Goal: Check status: Check status

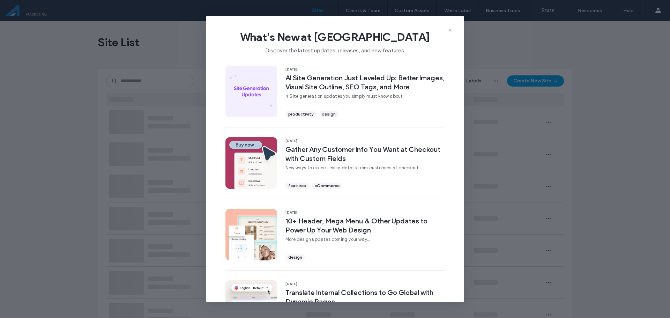
click at [452, 29] on icon at bounding box center [450, 30] width 6 height 6
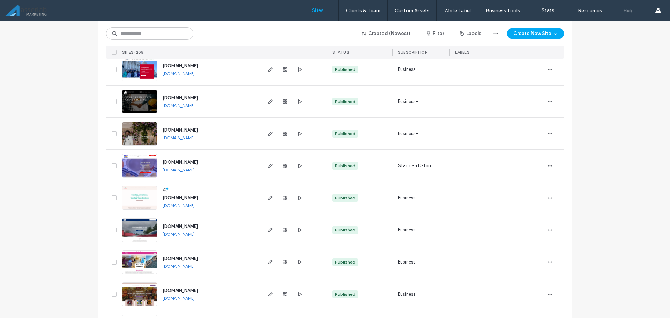
scroll to position [419, 0]
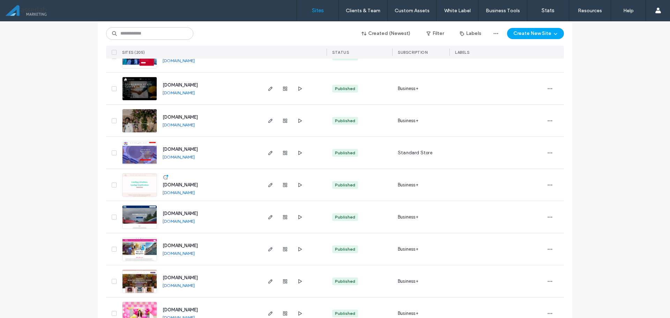
click at [198, 276] on span "www.elegantopulence.net" at bounding box center [180, 277] width 35 height 5
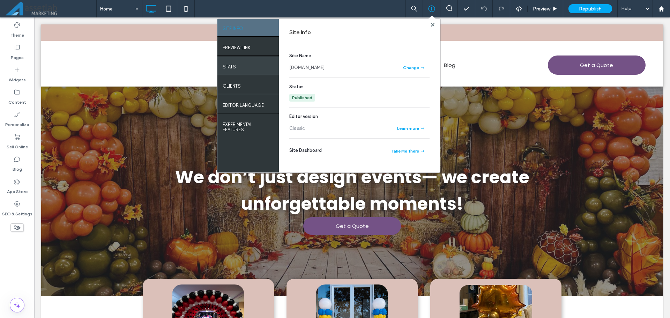
click at [265, 66] on div "STATS" at bounding box center [247, 65] width 61 height 17
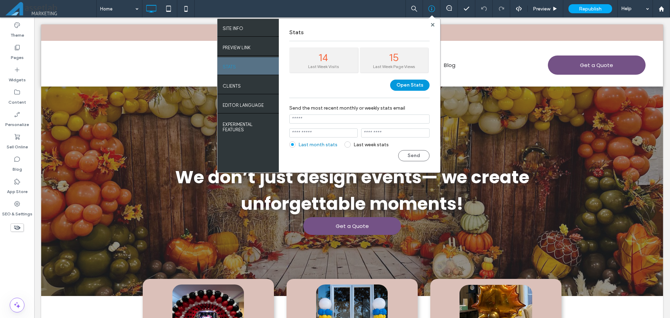
click at [396, 87] on button "Open Stats" at bounding box center [409, 85] width 39 height 11
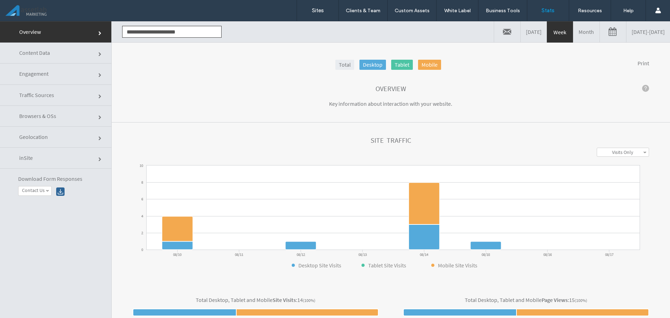
click at [573, 33] on link "Month" at bounding box center [586, 31] width 26 height 21
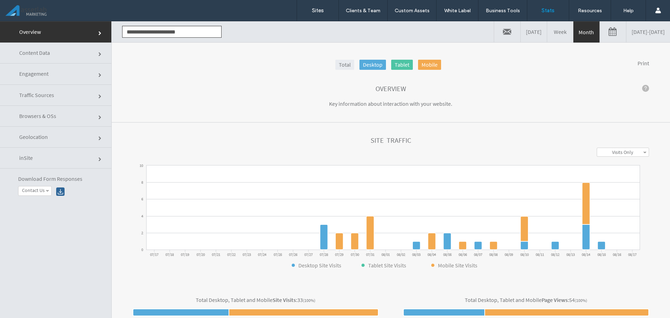
click at [547, 35] on link "Week" at bounding box center [560, 31] width 26 height 21
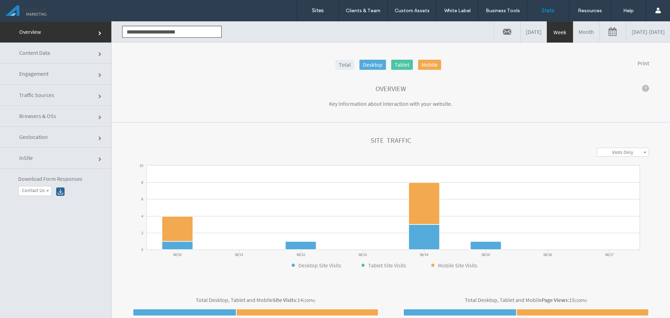
click link "Content Data"
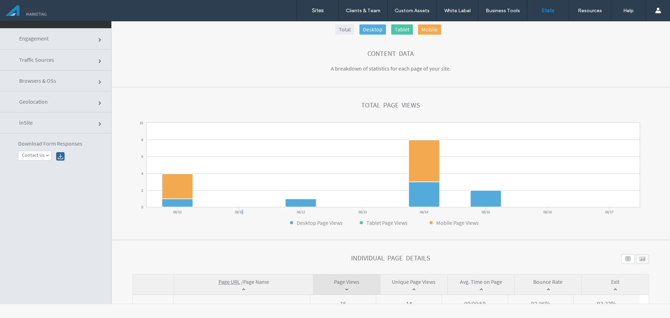
drag, startPoint x: 240, startPoint y: 212, endPoint x: 245, endPoint y: 212, distance: 4.5
click at [245, 212] on icon "0 2 4 6 8 10 08/10 08/11 08/12 08/13 08/14 08/15 08/16 08/17 Desktop Page Views…" at bounding box center [386, 173] width 507 height 105
click at [262, 54] on div "Content Data" at bounding box center [391, 54] width 516 height 8
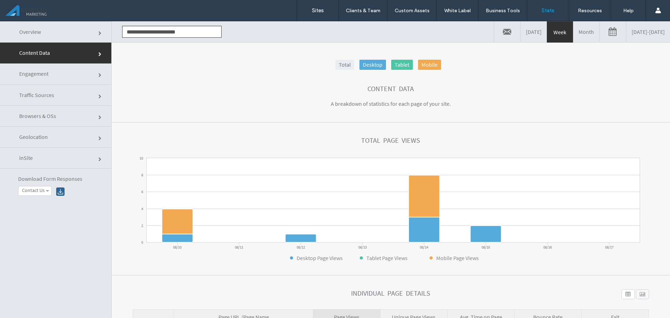
click at [573, 31] on link "Month" at bounding box center [586, 31] width 26 height 21
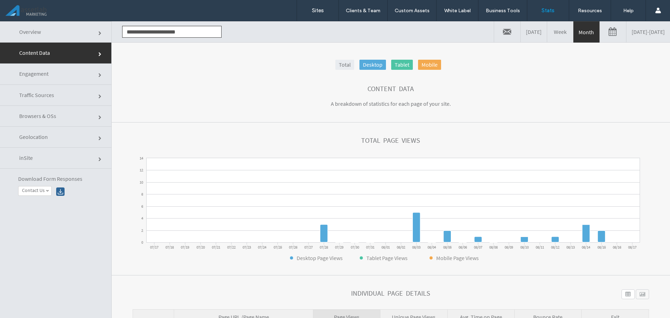
click at [216, 85] on div "Content Data" at bounding box center [391, 89] width 516 height 8
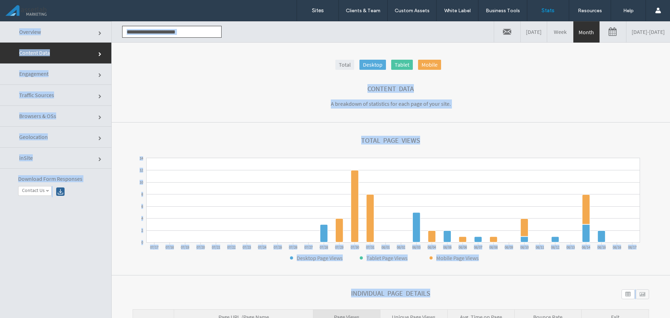
click at [226, 88] on div "Content Data" at bounding box center [391, 89] width 516 height 8
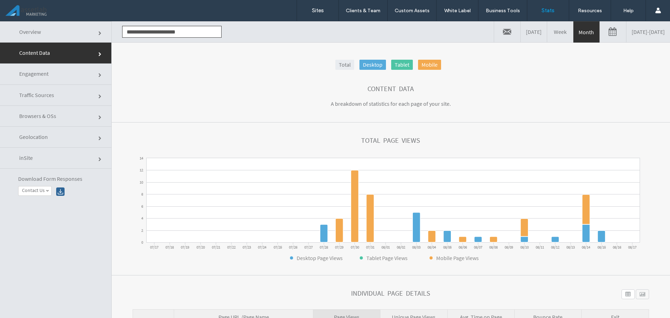
click link
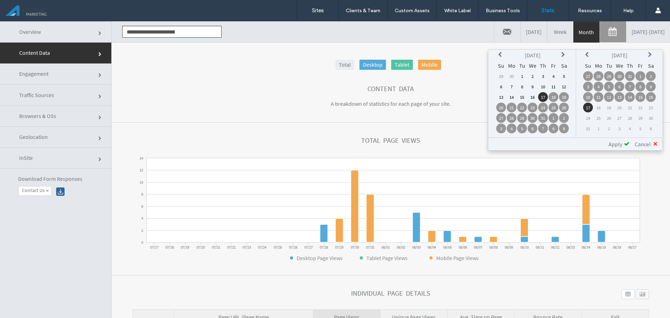
click at [521, 75] on td "1" at bounding box center [522, 76] width 10 height 10
click at [588, 57] on icon at bounding box center [588, 55] width 6 height 6
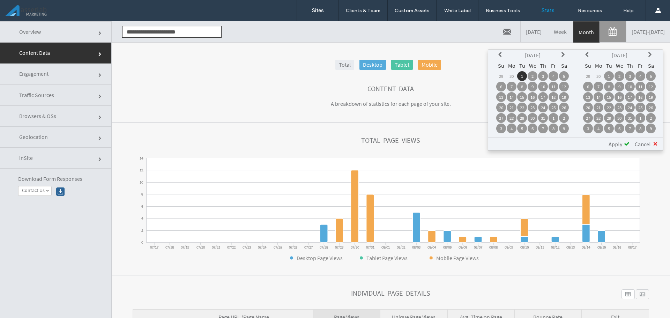
click at [632, 118] on td "31" at bounding box center [630, 118] width 10 height 10
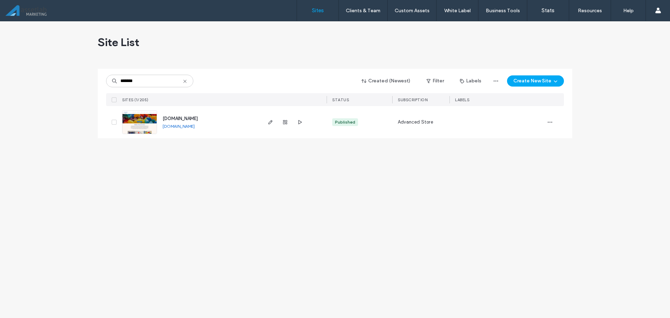
type input "*******"
click at [185, 120] on span "seattleballoonartist.com" at bounding box center [180, 118] width 35 height 5
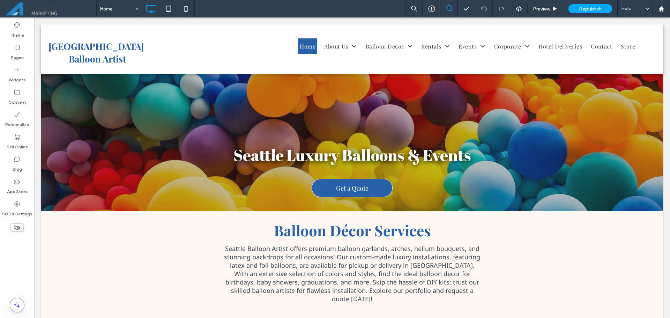
click at [444, 9] on span at bounding box center [448, 8] width 17 height 6
click at [429, 9] on icon at bounding box center [431, 8] width 7 height 7
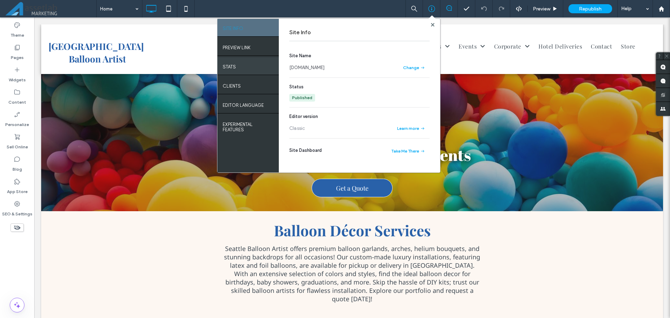
click at [261, 63] on div "STATS" at bounding box center [247, 65] width 61 height 17
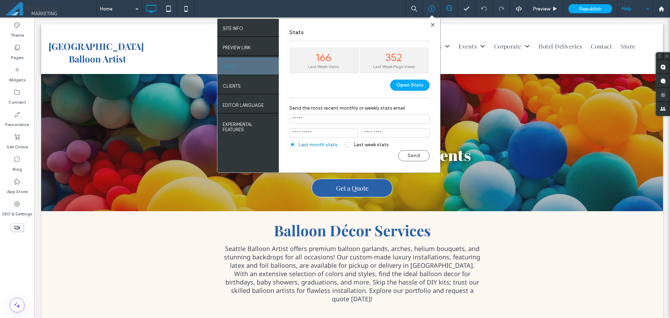
click at [635, 8] on div "Help" at bounding box center [634, 8] width 35 height 17
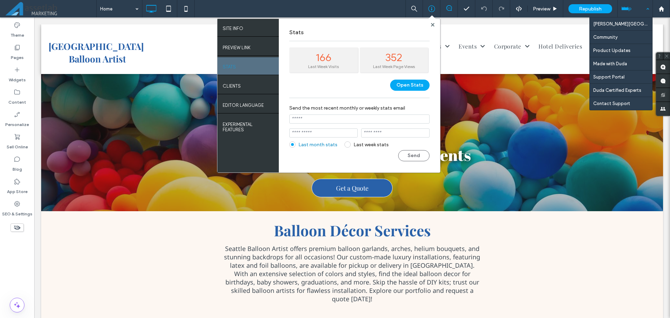
click at [635, 8] on div "Help" at bounding box center [634, 8] width 35 height 17
